Goal: Navigation & Orientation: Find specific page/section

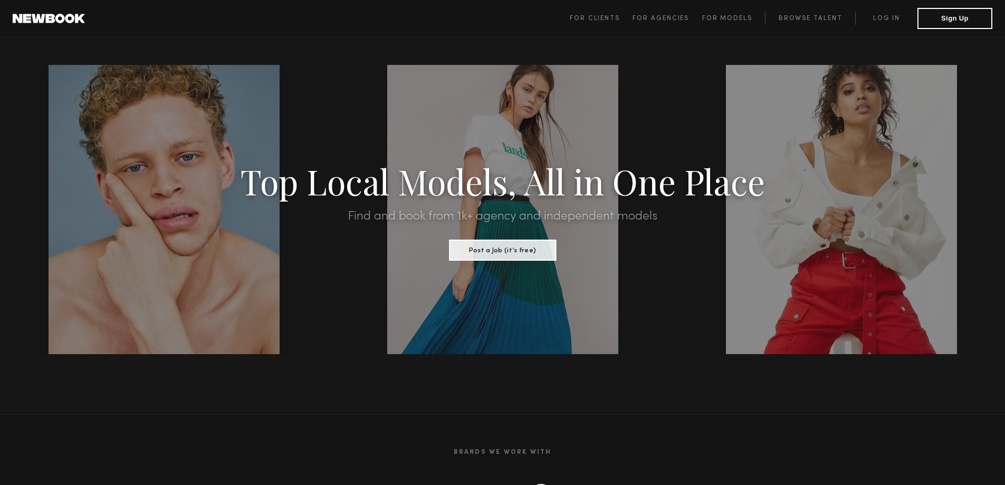
click at [455, 290] on div at bounding box center [502, 209] width 231 height 289
click at [512, 243] on button "Post a Job (it’s free)" at bounding box center [502, 249] width 107 height 21
drag, startPoint x: 221, startPoint y: 238, endPoint x: 230, endPoint y: 238, distance: 8.4
click at [225, 238] on div "Top Local Models, All in One Place Find and book from 1k+ agency and independen…" at bounding box center [502, 209] width 854 height 102
click at [491, 444] on h2 "Brands We Work With" at bounding box center [502, 452] width 633 height 33
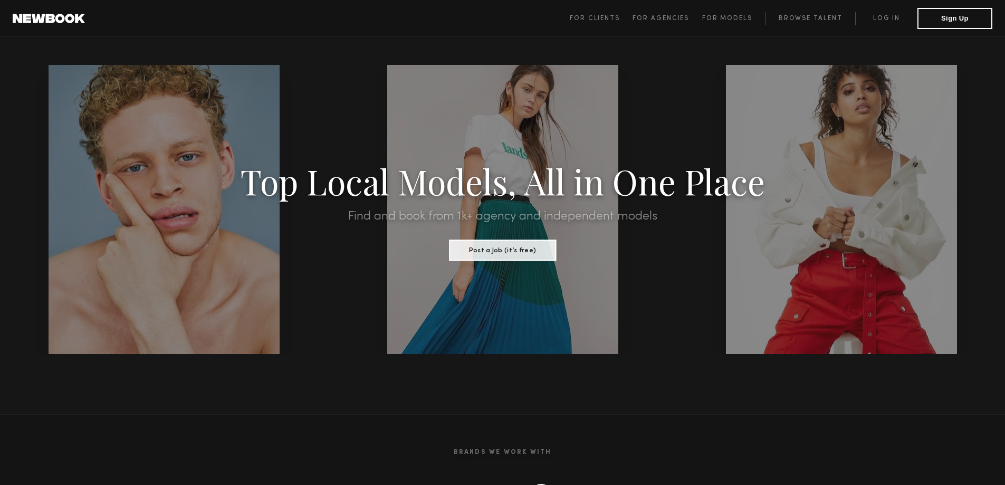
click at [546, 470] on section "Brands We Work With" at bounding box center [502, 470] width 1005 height 112
drag, startPoint x: 525, startPoint y: 446, endPoint x: 544, endPoint y: 448, distance: 19.1
click at [526, 446] on h2 "Brands We Work With" at bounding box center [502, 452] width 633 height 33
click at [538, 454] on h2 "Brands We Work With" at bounding box center [502, 452] width 633 height 33
click at [653, 83] on div at bounding box center [503, 209] width 339 height 289
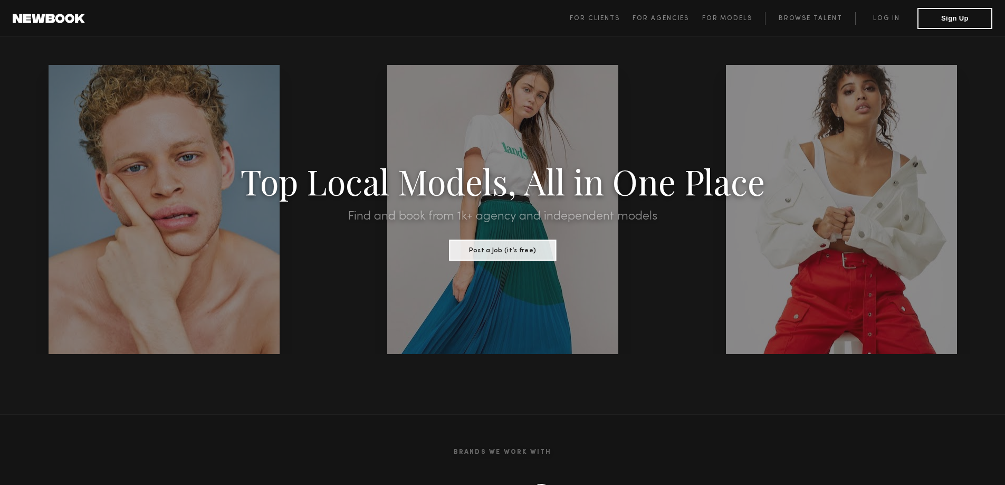
click at [653, 83] on div at bounding box center [503, 209] width 339 height 289
click at [829, 25] on span "For Clients For Agencies For Models Browse Talent Log in Sign Up" at bounding box center [781, 18] width 423 height 21
click at [724, 18] on span "For Models" at bounding box center [727, 18] width 50 height 6
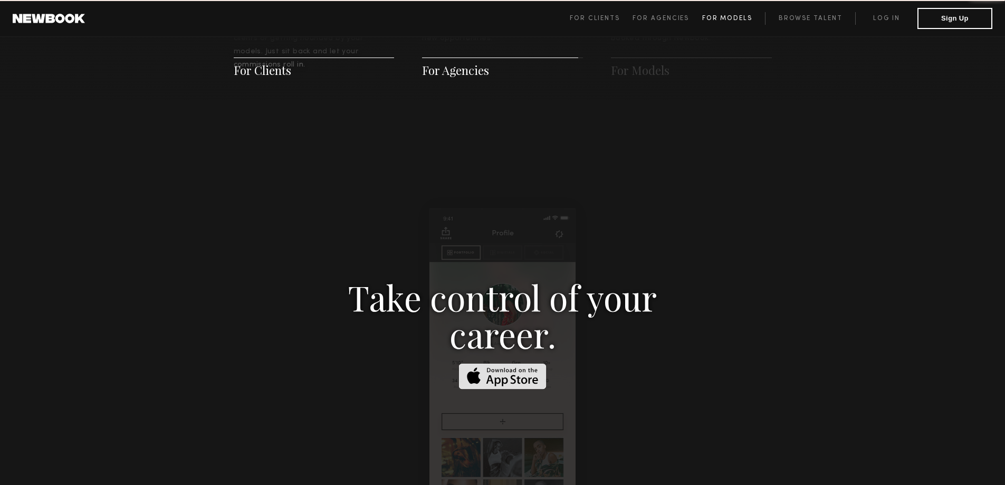
scroll to position [1519, 0]
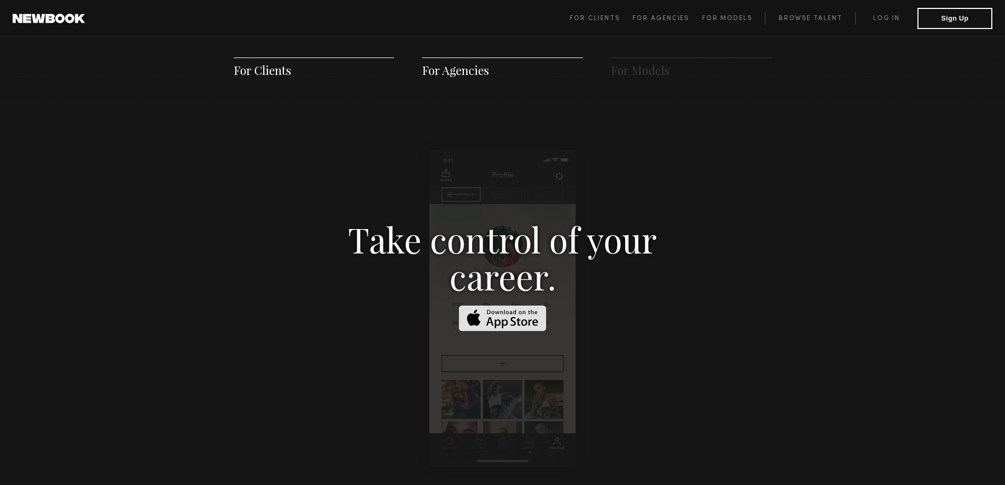
click at [491, 307] on img at bounding box center [503, 319] width 88 height 26
